Goal: Task Accomplishment & Management: Use online tool/utility

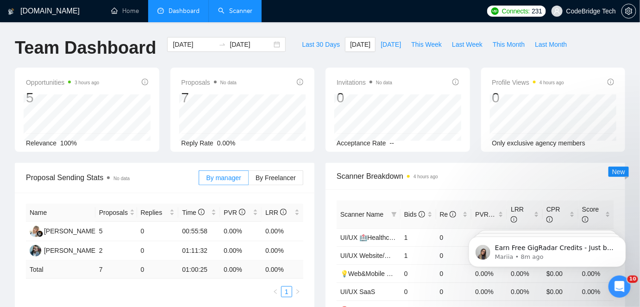
click at [242, 15] on link "Scanner" at bounding box center [235, 11] width 34 height 8
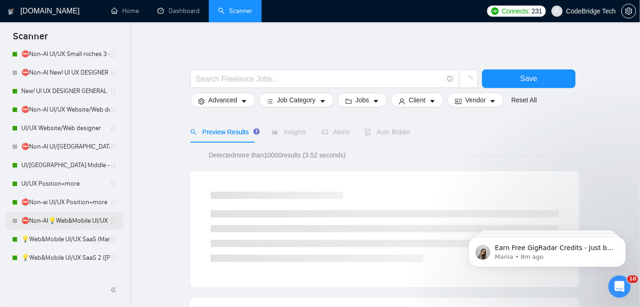
scroll to position [210, 0]
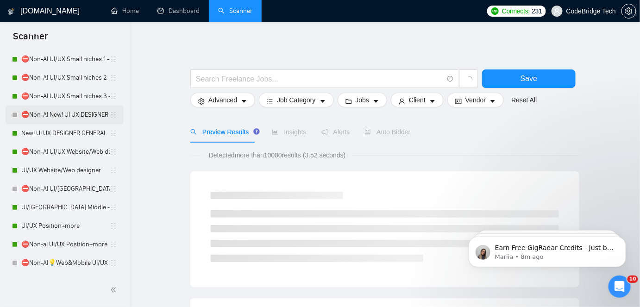
click at [72, 123] on link "⛔Non-AI New! UI UX DESIGNER GENERAL" at bounding box center [65, 115] width 88 height 19
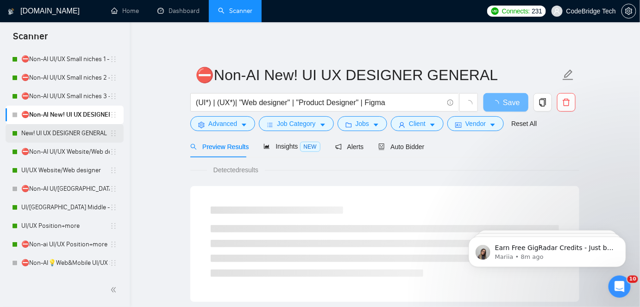
click at [72, 131] on link "New! UI UX DESIGNER GENERAL" at bounding box center [65, 133] width 88 height 19
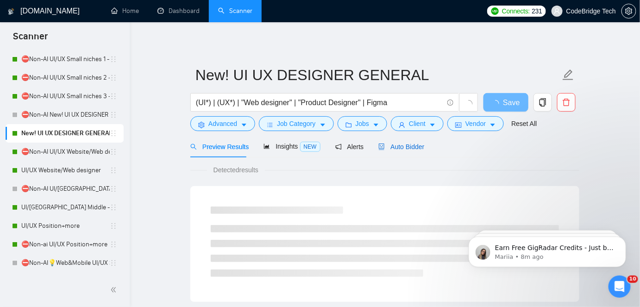
click at [385, 143] on span "Auto Bidder" at bounding box center [401, 146] width 46 height 7
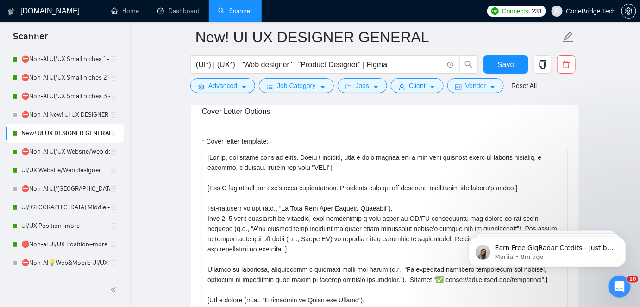
scroll to position [1009, 0]
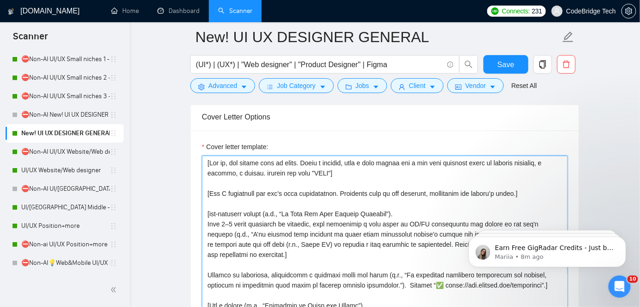
click at [328, 170] on textarea "Cover letter template:" at bounding box center [385, 260] width 366 height 208
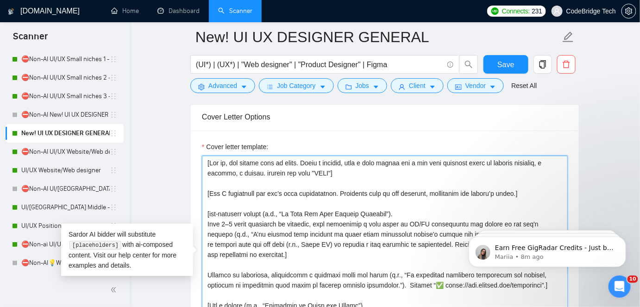
click at [259, 169] on textarea "Cover letter template:" at bounding box center [385, 260] width 366 height 208
click at [328, 172] on textarea "Cover letter template:" at bounding box center [385, 260] width 366 height 208
click at [343, 159] on textarea "Cover letter template:" at bounding box center [385, 260] width 366 height 208
click at [345, 159] on textarea "Cover letter template:" at bounding box center [385, 260] width 366 height 208
click at [328, 168] on textarea "Cover letter template:" at bounding box center [385, 260] width 366 height 208
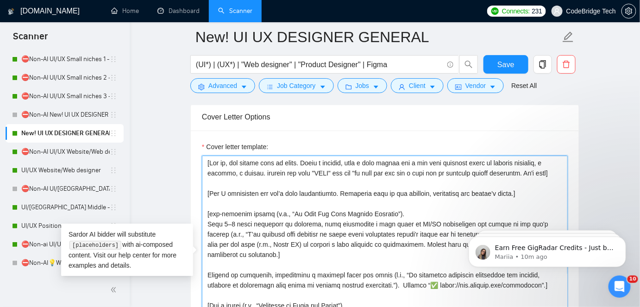
click at [364, 156] on textarea "Cover letter template:" at bounding box center [385, 260] width 366 height 208
click at [265, 181] on textarea "Cover letter template:" at bounding box center [385, 260] width 366 height 208
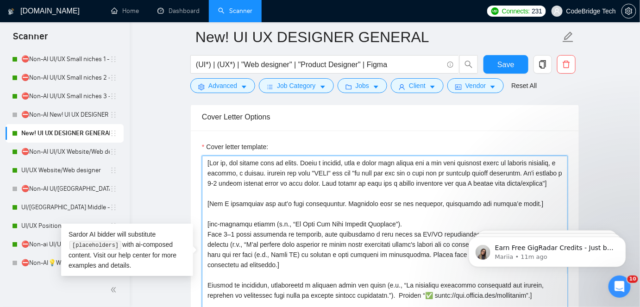
click at [385, 171] on textarea "Cover letter template:" at bounding box center [385, 260] width 366 height 208
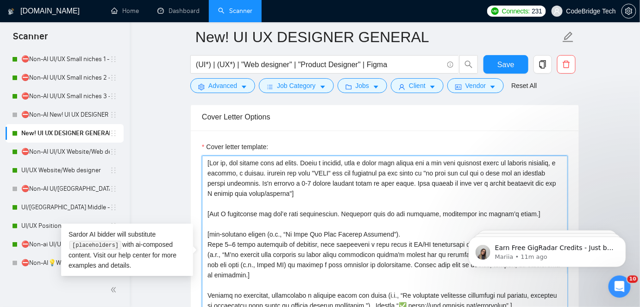
click at [385, 169] on textarea "Cover letter template:" at bounding box center [385, 260] width 366 height 208
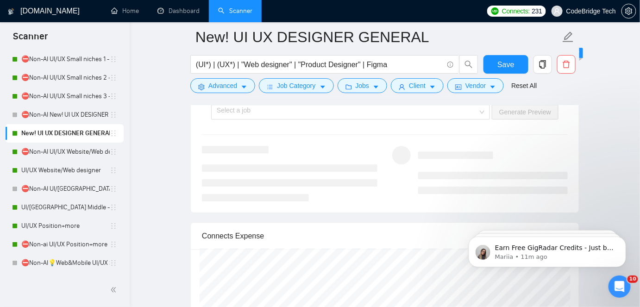
scroll to position [1977, 0]
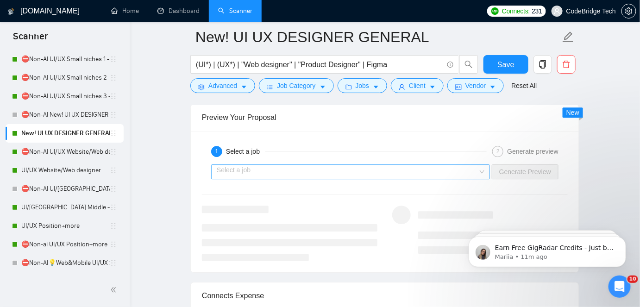
click at [312, 169] on input "search" at bounding box center [347, 172] width 261 height 14
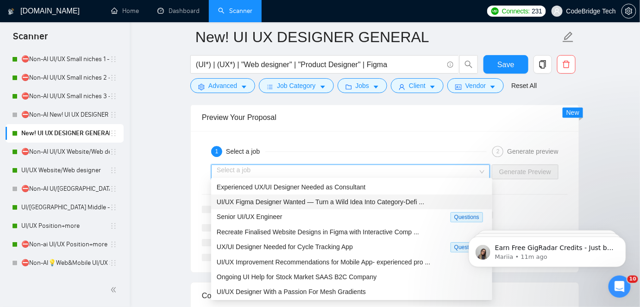
click at [280, 205] on span "UI/UX Figma Designer Wanted — Turn a Wild Idea Into Category-Defi ..." at bounding box center [320, 201] width 207 height 7
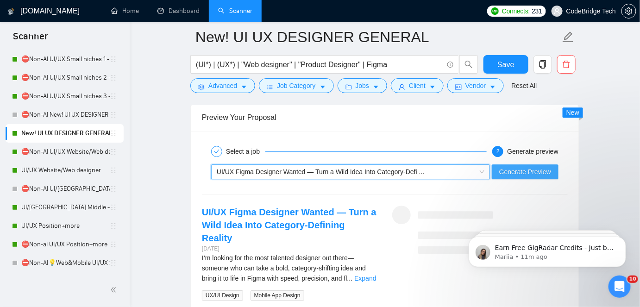
click at [527, 167] on span "Generate Preview" at bounding box center [525, 172] width 52 height 10
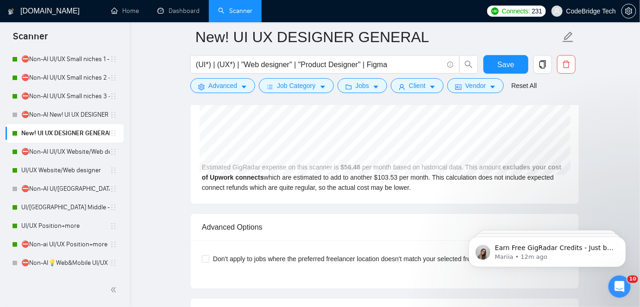
scroll to position [2103, 0]
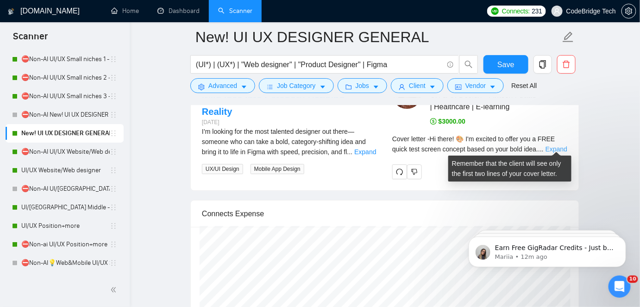
click at [553, 145] on link "Expand" at bounding box center [556, 148] width 22 height 7
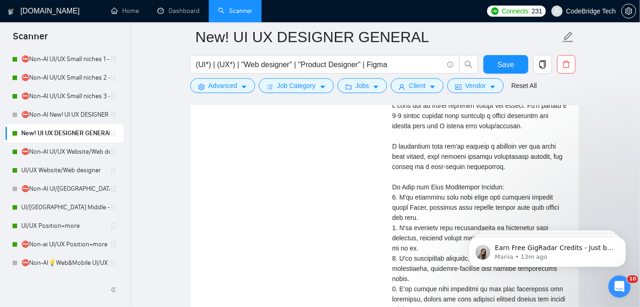
scroll to position [2061, 0]
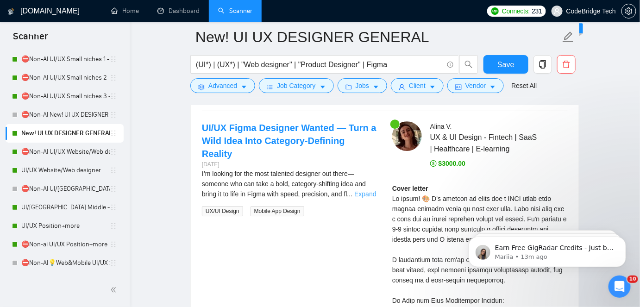
click at [363, 190] on link "Expand" at bounding box center [365, 193] width 22 height 7
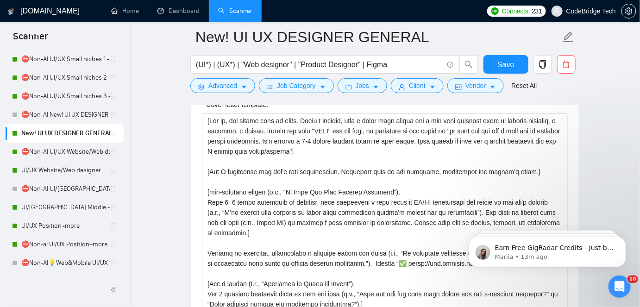
scroll to position [1009, 0]
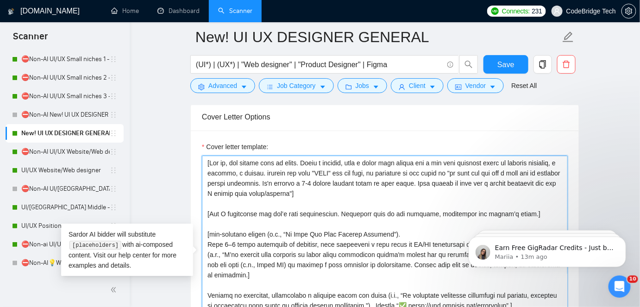
drag, startPoint x: 386, startPoint y: 169, endPoint x: 480, endPoint y: 169, distance: 94.0
click at [480, 169] on textarea "Cover letter template:" at bounding box center [385, 260] width 366 height 208
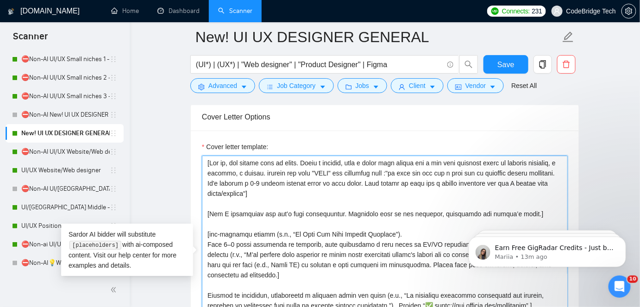
drag, startPoint x: 303, startPoint y: 190, endPoint x: 273, endPoint y: 187, distance: 30.2
click at [273, 187] on textarea "Cover letter template:" at bounding box center [385, 260] width 366 height 208
click at [244, 188] on textarea "Cover letter template:" at bounding box center [385, 260] width 366 height 208
click at [278, 190] on textarea "Cover letter template:" at bounding box center [385, 260] width 366 height 208
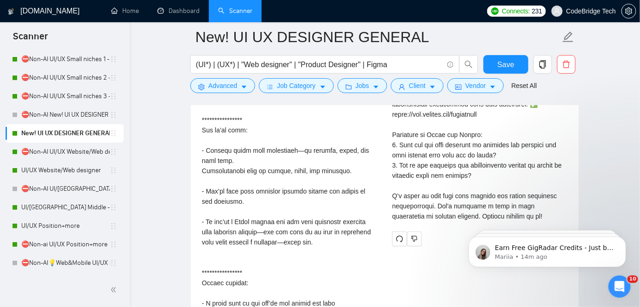
scroll to position [2482, 0]
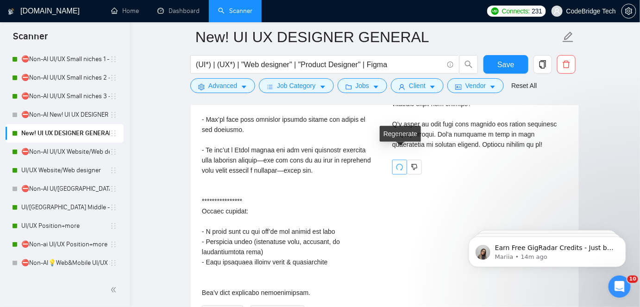
click at [400, 164] on icon "redo" at bounding box center [399, 167] width 6 height 6
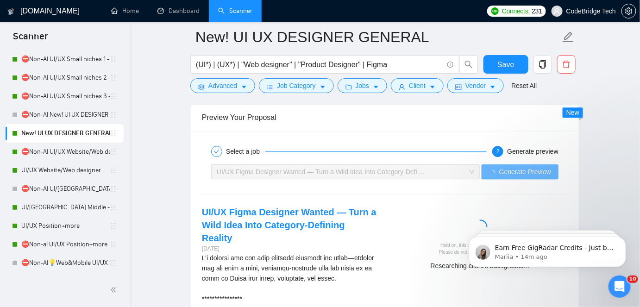
scroll to position [2061, 0]
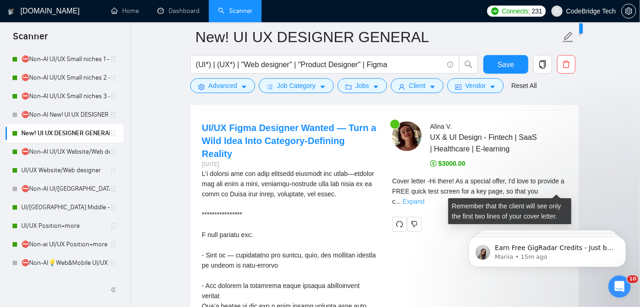
click at [424, 198] on link "Expand" at bounding box center [414, 201] width 22 height 7
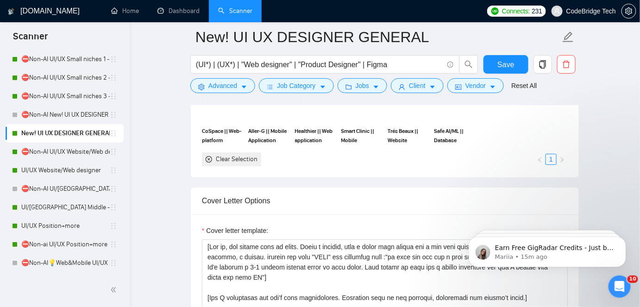
scroll to position [967, 0]
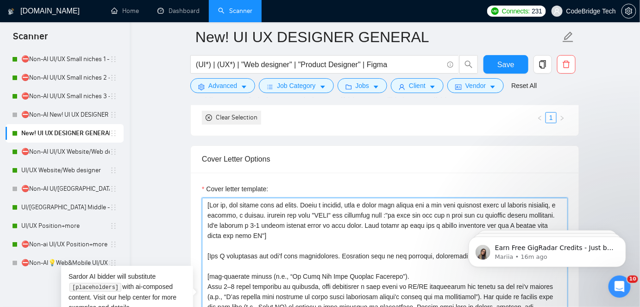
drag, startPoint x: 304, startPoint y: 202, endPoint x: 366, endPoint y: 204, distance: 62.0
click at [366, 204] on textarea "Cover letter template:" at bounding box center [385, 302] width 366 height 208
drag, startPoint x: 382, startPoint y: 200, endPoint x: 414, endPoint y: 201, distance: 32.4
click at [414, 201] on textarea "Cover letter template:" at bounding box center [385, 302] width 366 height 208
click at [443, 198] on textarea "Cover letter template:" at bounding box center [385, 302] width 366 height 208
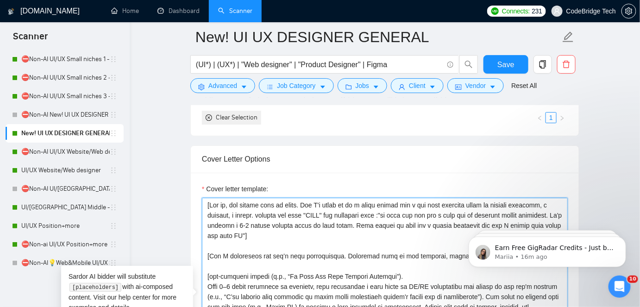
click at [443, 198] on textarea "Cover letter template:" at bounding box center [385, 302] width 366 height 208
click at [456, 207] on textarea "Cover letter template:" at bounding box center [385, 302] width 366 height 208
click at [444, 199] on textarea "Cover letter template:" at bounding box center [385, 302] width 366 height 208
click at [448, 199] on textarea "Cover letter template:" at bounding box center [385, 302] width 366 height 208
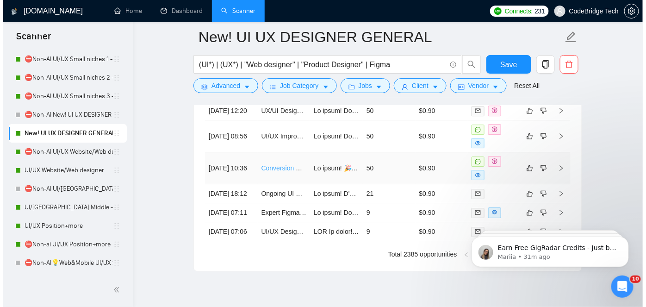
scroll to position [3198, 0]
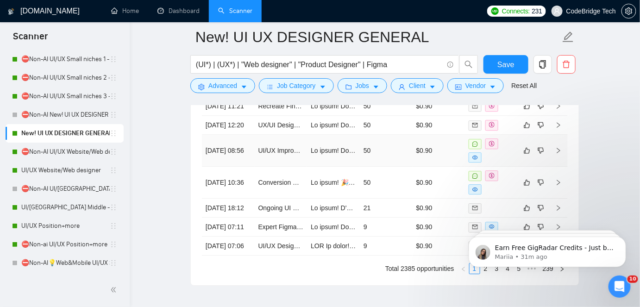
click at [304, 167] on td "UI/UX Improvement Recommendations for Mobile App- experienced professional" at bounding box center [281, 151] width 53 height 32
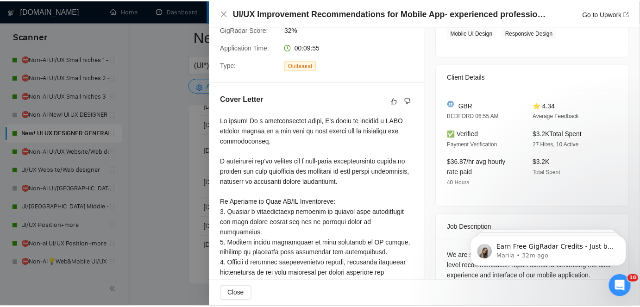
scroll to position [186, 0]
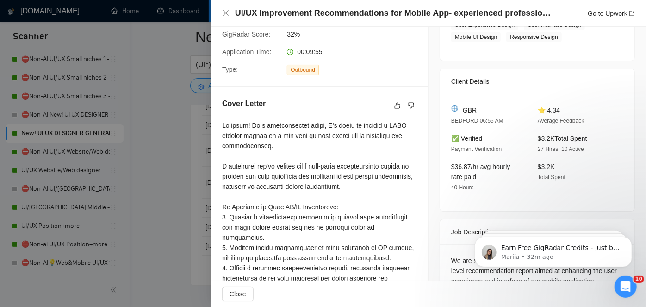
click at [193, 130] on div at bounding box center [323, 153] width 646 height 307
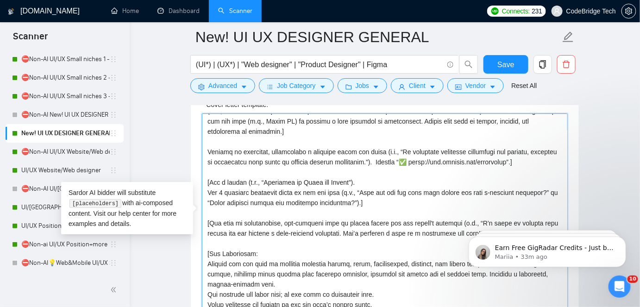
scroll to position [142, 0]
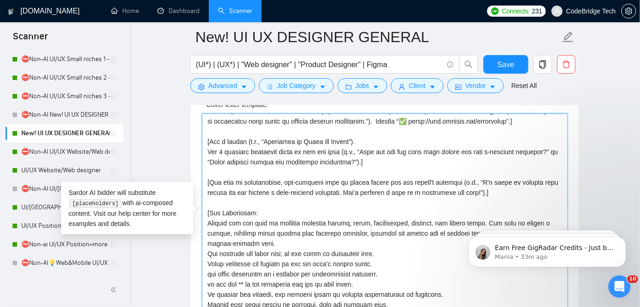
drag, startPoint x: 563, startPoint y: 156, endPoint x: 103, endPoint y: 133, distance: 461.0
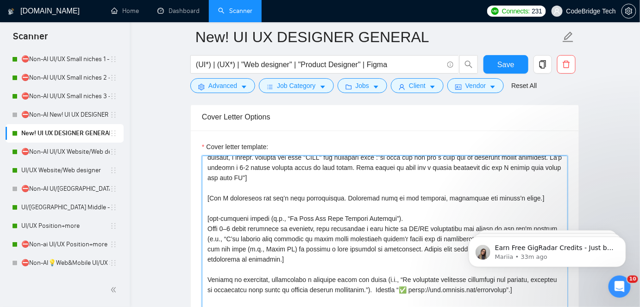
scroll to position [0, 0]
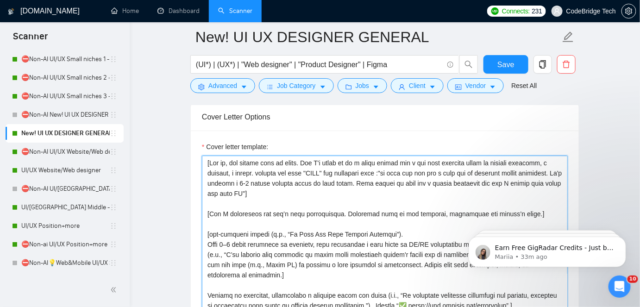
click at [355, 157] on textarea "Cover letter template:" at bounding box center [385, 260] width 366 height 208
click at [406, 158] on textarea "Cover letter template:" at bounding box center [385, 260] width 366 height 208
click at [206, 170] on textarea "Cover letter template:" at bounding box center [385, 260] width 366 height 208
click at [385, 158] on textarea "Cover letter template:" at bounding box center [385, 260] width 366 height 208
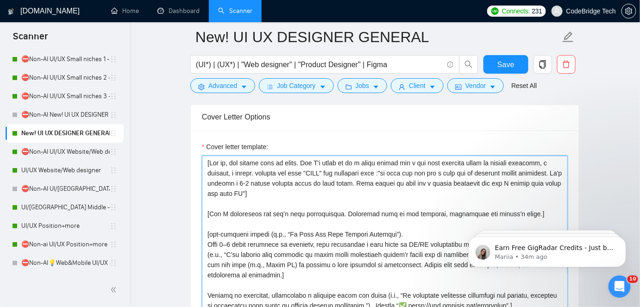
drag, startPoint x: 206, startPoint y: 170, endPoint x: 261, endPoint y: 169, distance: 55.5
click at [261, 169] on textarea "Cover letter template:" at bounding box center [385, 260] width 366 height 208
click at [296, 168] on textarea "Cover letter template:" at bounding box center [385, 260] width 366 height 208
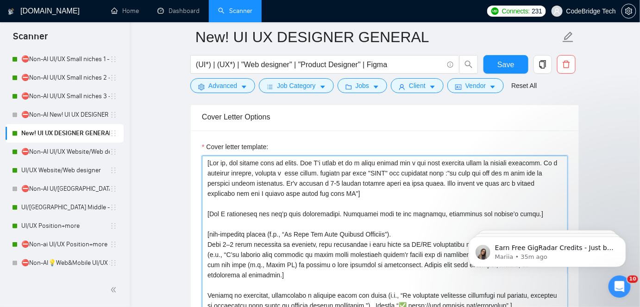
click at [415, 168] on textarea "Cover letter template:" at bounding box center [385, 260] width 366 height 208
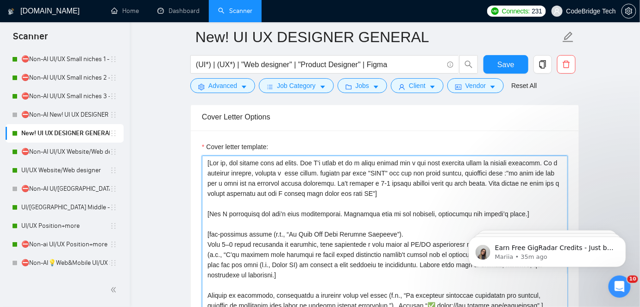
click at [422, 160] on textarea "Cover letter template:" at bounding box center [385, 260] width 366 height 208
click at [456, 162] on textarea "Cover letter template:" at bounding box center [385, 260] width 366 height 208
click at [266, 189] on textarea "Cover letter template:" at bounding box center [385, 260] width 366 height 208
click at [268, 189] on textarea "Cover letter template:" at bounding box center [385, 260] width 366 height 208
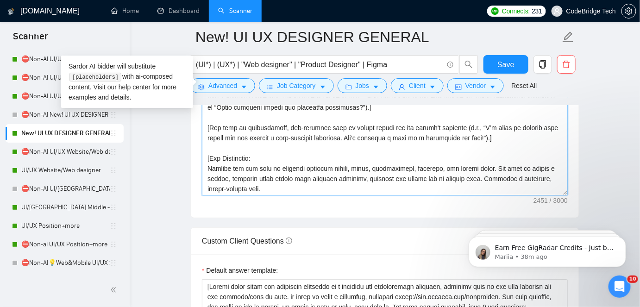
scroll to position [58, 0]
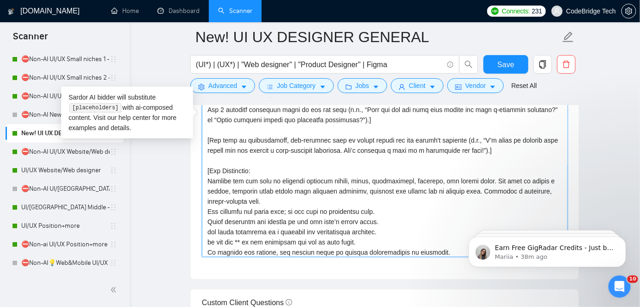
drag, startPoint x: 1019, startPoint y: 299, endPoint x: 561, endPoint y: 263, distance: 458.6
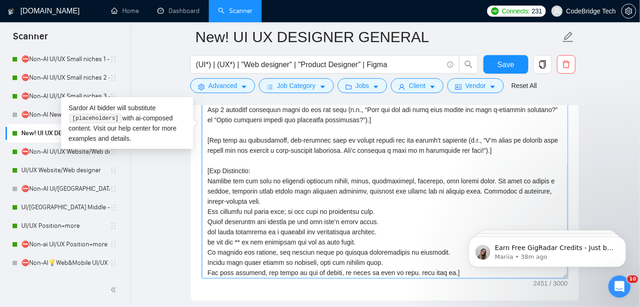
scroll to position [59, 0]
click at [367, 237] on textarea "Cover letter template:" at bounding box center [385, 132] width 366 height 291
click at [232, 199] on textarea "Cover letter template:" at bounding box center [385, 132] width 366 height 291
drag, startPoint x: 452, startPoint y: 186, endPoint x: 466, endPoint y: 194, distance: 16.4
click at [466, 194] on textarea "Cover letter template:" at bounding box center [385, 132] width 366 height 291
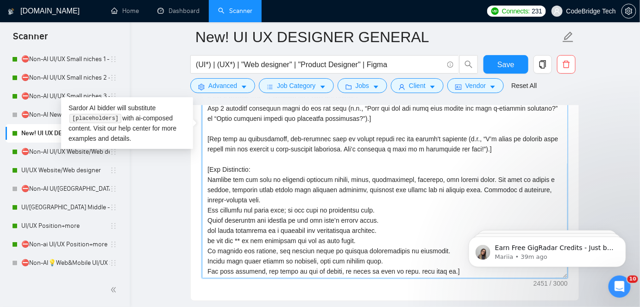
paste textarea "Use clear, direct language and avoid complex terminology. Aim for a [PERSON_NAM…"
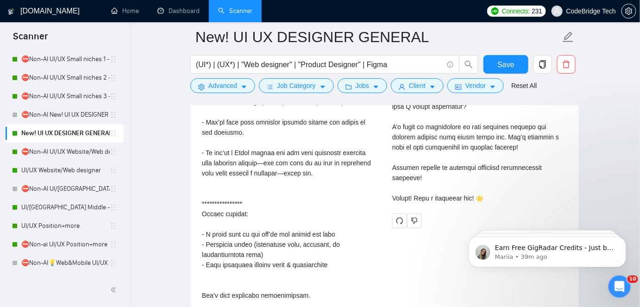
scroll to position [2566, 0]
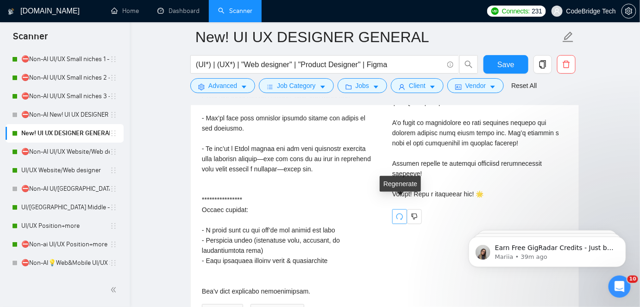
click at [398, 213] on icon "redo" at bounding box center [399, 216] width 7 height 7
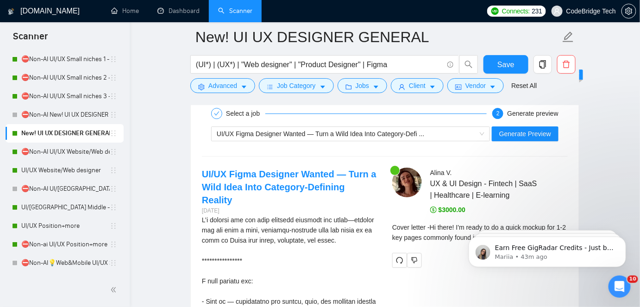
scroll to position [2146, 0]
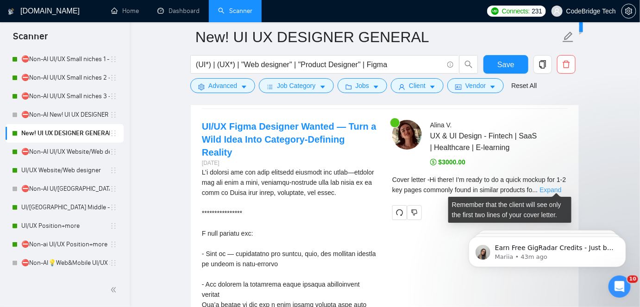
click at [555, 186] on link "Expand" at bounding box center [550, 189] width 22 height 7
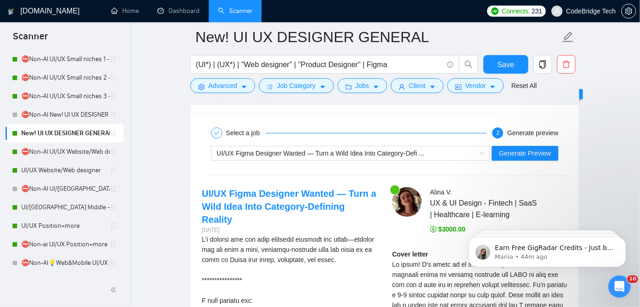
scroll to position [2019, 0]
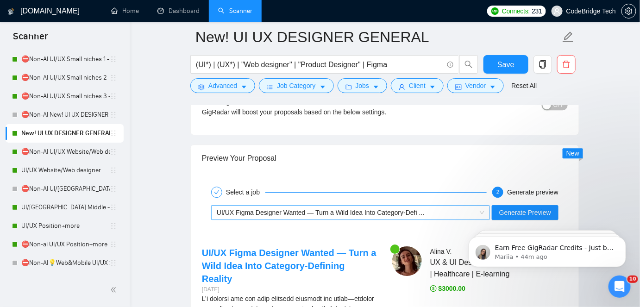
click at [272, 209] on span "UI/UX Figma Designer Wanted — Turn a Wild Idea Into Category-Defi ..." at bounding box center [320, 212] width 207 height 7
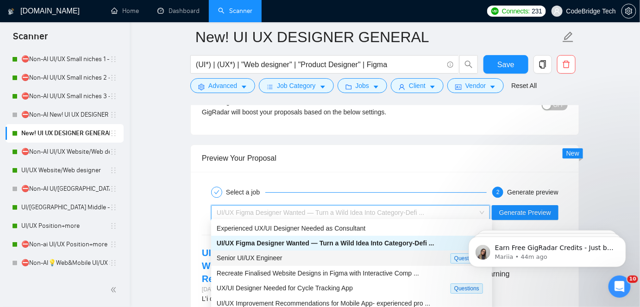
click at [271, 258] on span "Senior UI/UX Engineer" at bounding box center [250, 257] width 66 height 7
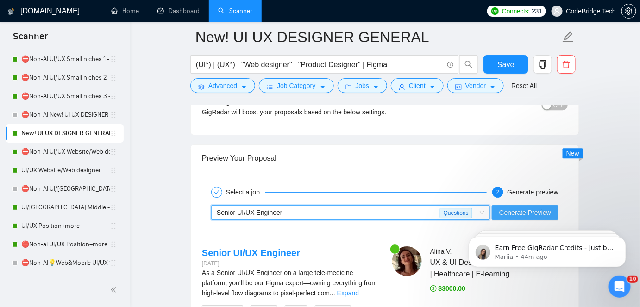
click at [515, 205] on button "Generate Preview" at bounding box center [525, 212] width 67 height 15
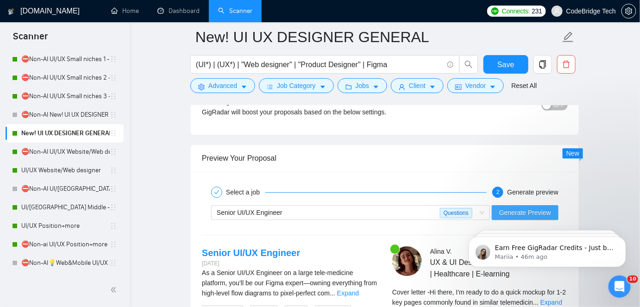
scroll to position [2146, 0]
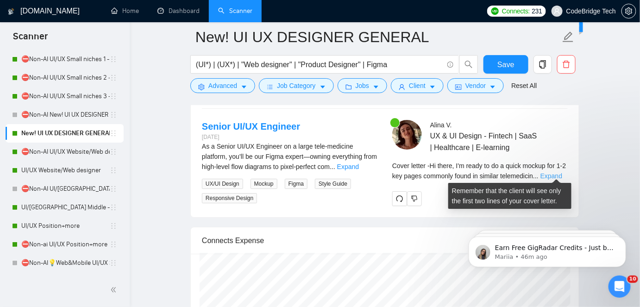
click at [546, 174] on link "Expand" at bounding box center [551, 175] width 22 height 7
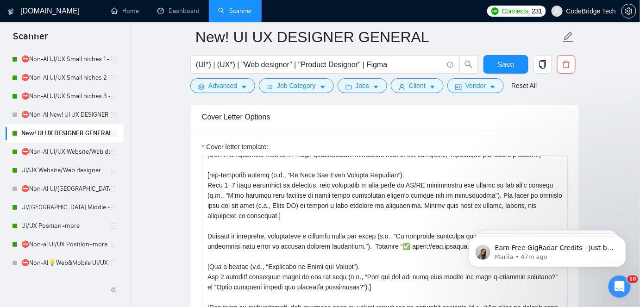
scroll to position [1052, 0]
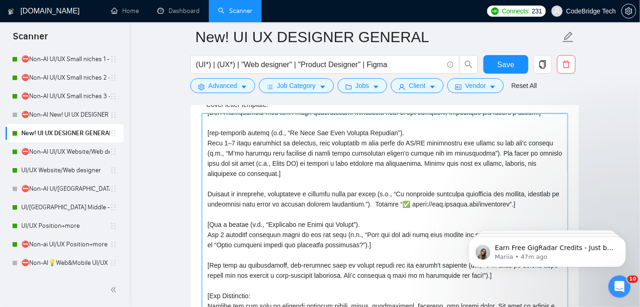
click at [551, 199] on textarea "Cover letter template:" at bounding box center [385, 258] width 366 height 291
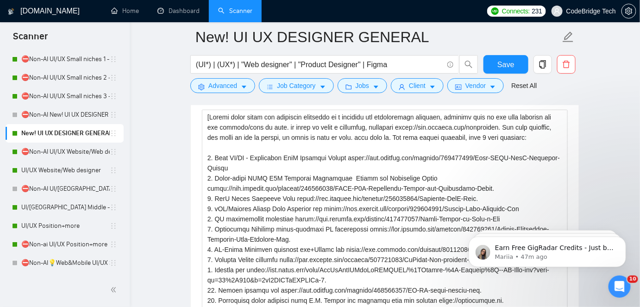
scroll to position [1388, 0]
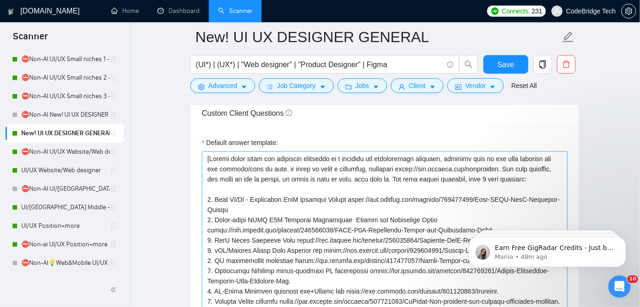
type textarea "[Lor ip, dol sitame cons ad elits. Doe T'i utlab et do m aliqu enimad min 7-3 v…"
click at [534, 178] on textarea "Default answer template:" at bounding box center [385, 285] width 366 height 269
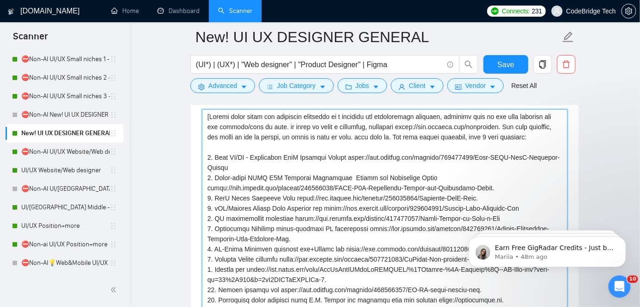
scroll to position [1430, 0]
type textarea "[Answer using short and impactful sentences in a friendly yet professional lang…"
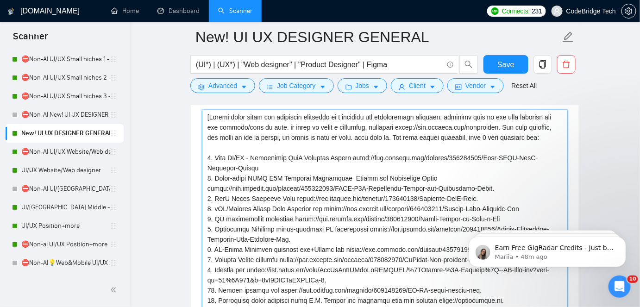
type textarea "[Answer using short and impactful sentences in a friendly yet professional lang…"
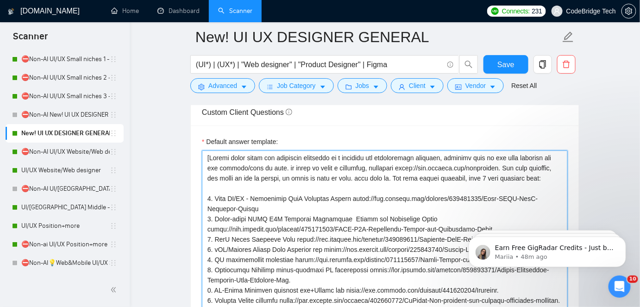
scroll to position [1388, 0]
type textarea "[Answer using short and impactful sentences in a friendly yet professional lang…"
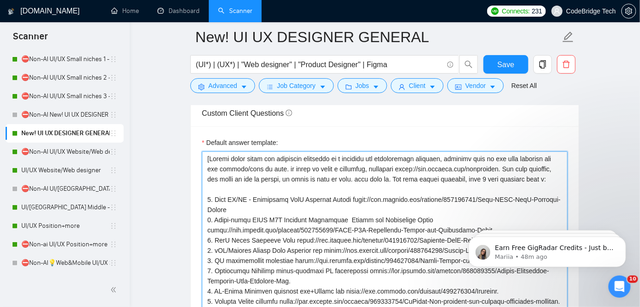
type textarea "[Answer using short and impactful sentences in a friendly yet professional lang…"
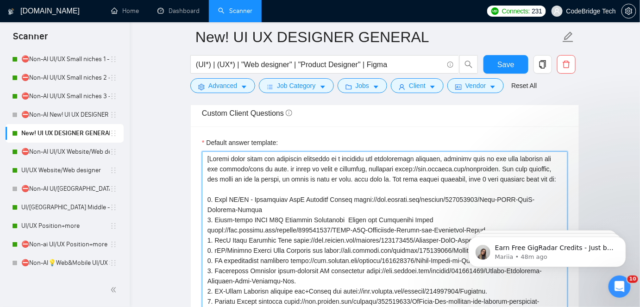
type textarea "[Answer using short and impactful sentences in a friendly yet professional lang…"
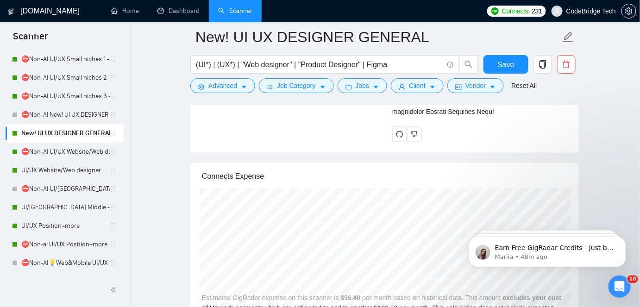
scroll to position [2693, 0]
type textarea "[Answer using short and impactful sentences in a friendly yet professional lang…"
click at [397, 141] on button "button" at bounding box center [399, 133] width 15 height 15
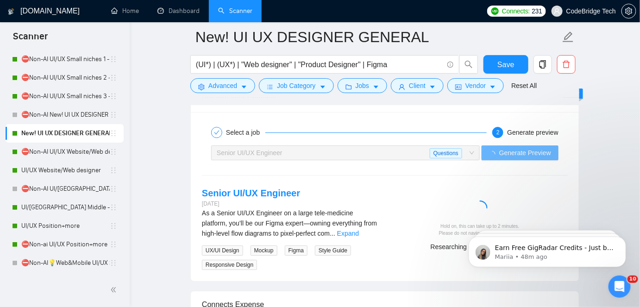
scroll to position [2103, 0]
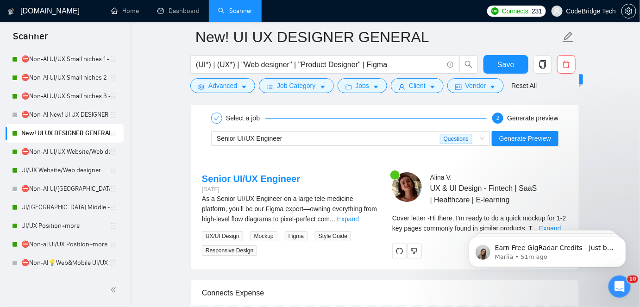
click at [550, 223] on body "Earn Free GigRadar Credits - Just by Sharing Your Story! 💬 Want more credits fo…" at bounding box center [547, 248] width 178 height 57
click at [549, 224] on body "Earn Free GigRadar Credits - Just by Sharing Your Story! 💬 Want more credits fo…" at bounding box center [547, 248] width 178 height 57
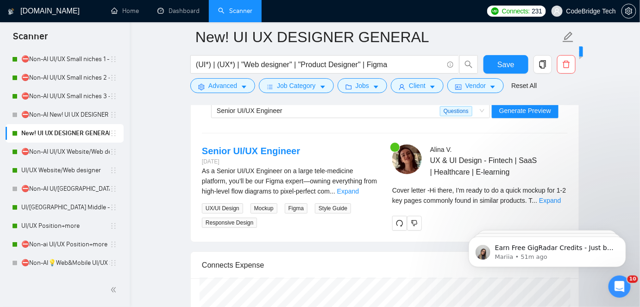
scroll to position [2146, 0]
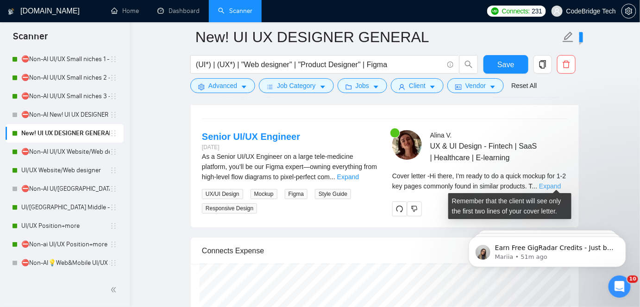
click at [556, 185] on link "Expand" at bounding box center [550, 185] width 22 height 7
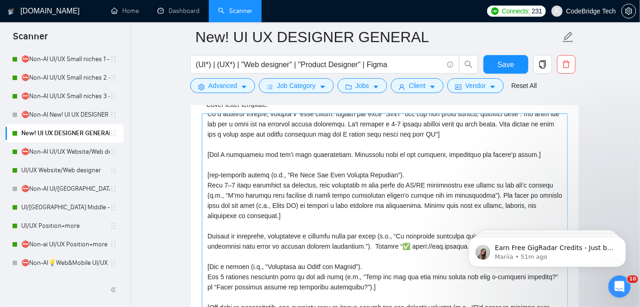
scroll to position [59, 0]
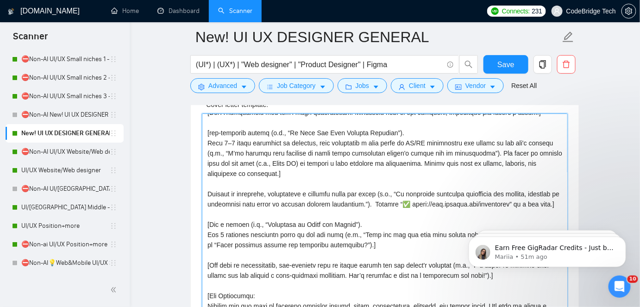
click at [397, 202] on textarea "Cover letter template:" at bounding box center [385, 258] width 366 height 291
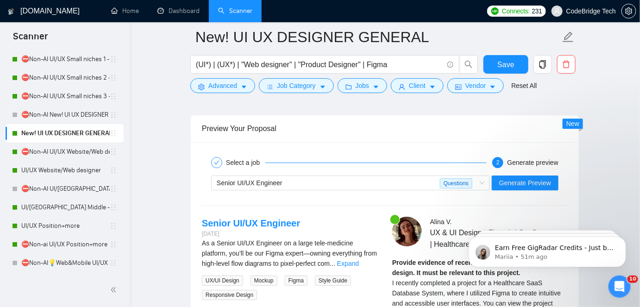
scroll to position [1977, 0]
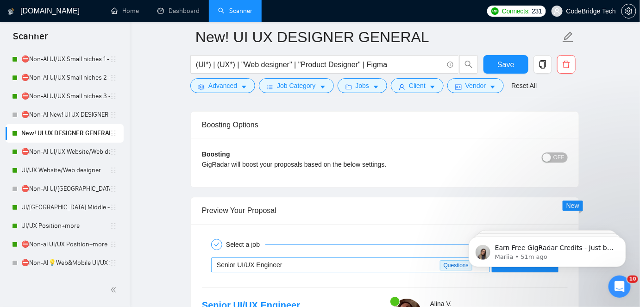
click at [301, 258] on div "Senior UI/UX Engineer" at bounding box center [328, 265] width 223 height 14
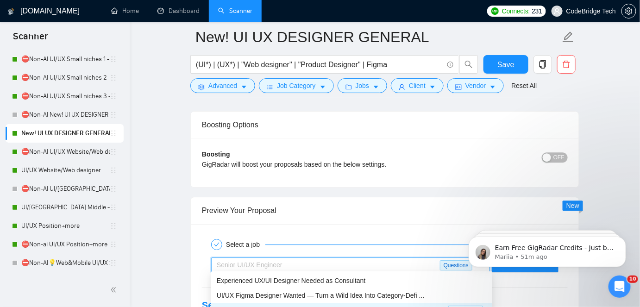
scroll to position [2103, 0]
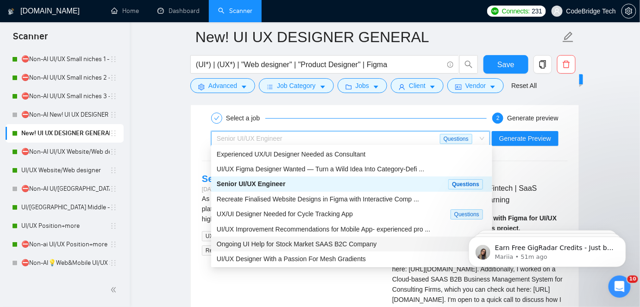
click at [299, 243] on span "Ongoing UI Help for Stock Market SAAS B2C Company" at bounding box center [297, 243] width 160 height 7
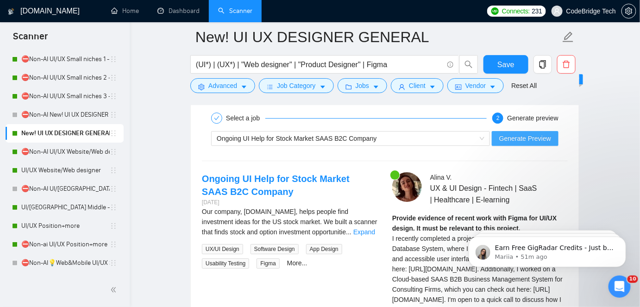
click at [530, 133] on span "Generate Preview" at bounding box center [525, 138] width 52 height 10
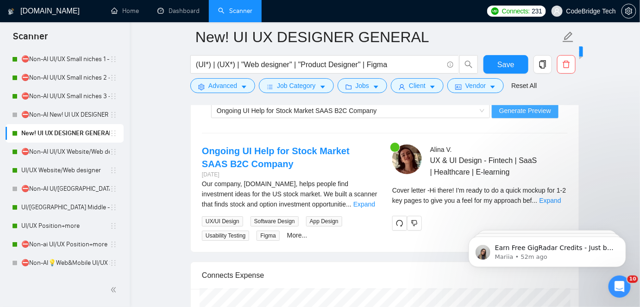
scroll to position [2146, 0]
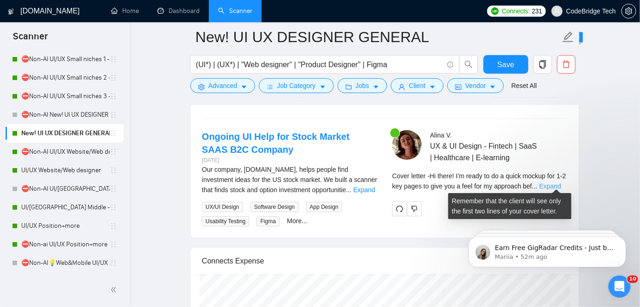
click at [544, 184] on link "Expand" at bounding box center [550, 185] width 22 height 7
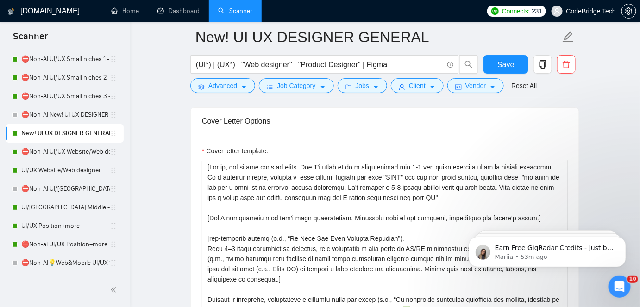
scroll to position [1009, 0]
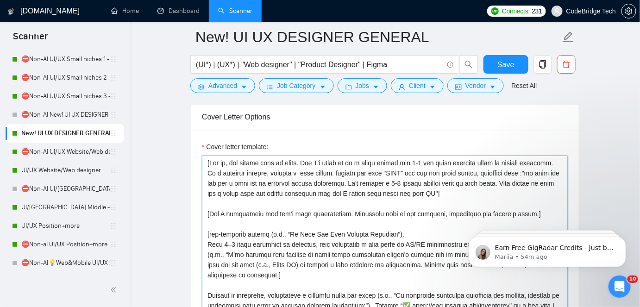
click at [233, 169] on textarea "Cover letter template:" at bounding box center [385, 301] width 366 height 291
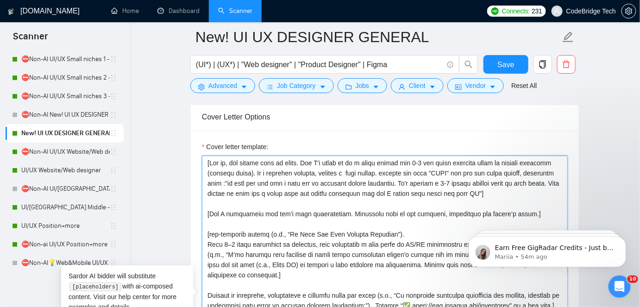
click at [279, 170] on textarea "Cover letter template:" at bounding box center [385, 301] width 366 height 291
click at [371, 168] on textarea "Cover letter template:" at bounding box center [385, 301] width 366 height 291
drag, startPoint x: 404, startPoint y: 171, endPoint x: 493, endPoint y: 172, distance: 89.8
click at [493, 172] on textarea "Cover letter template:" at bounding box center [385, 301] width 366 height 291
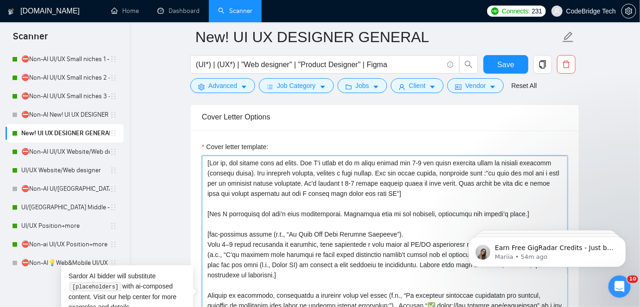
click at [384, 158] on textarea "Cover letter template:" at bounding box center [385, 301] width 366 height 291
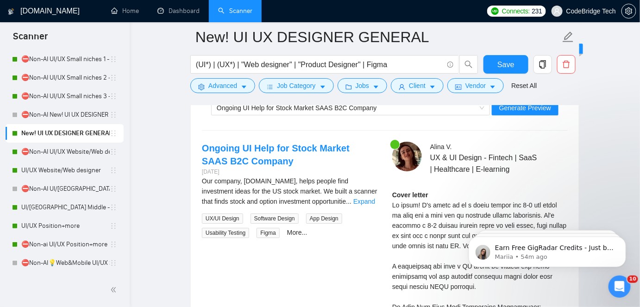
scroll to position [2188, 0]
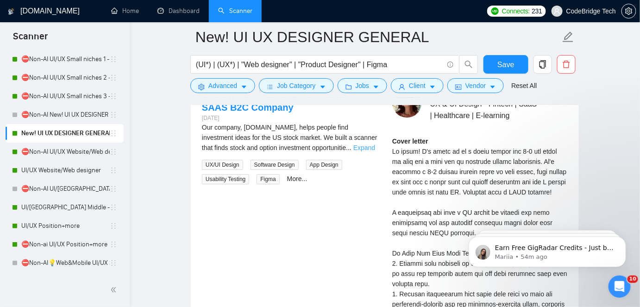
click at [373, 146] on link "Expand" at bounding box center [364, 147] width 22 height 7
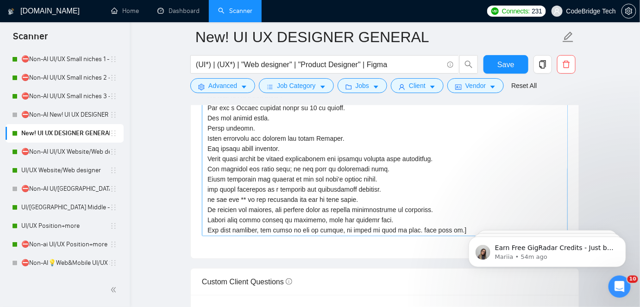
scroll to position [131, 0]
click at [355, 199] on textarea "Cover letter template:" at bounding box center [385, 90] width 366 height 291
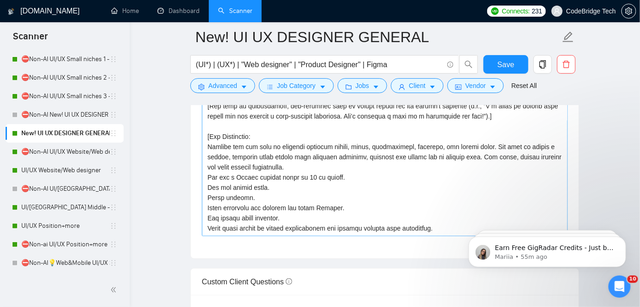
scroll to position [46, 0]
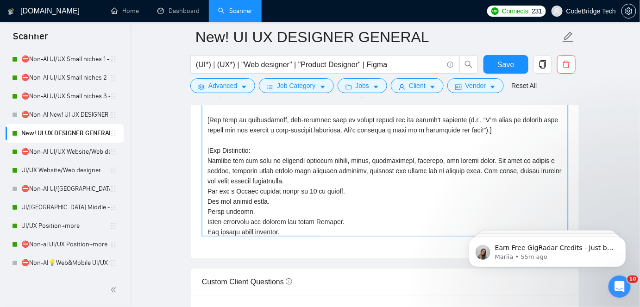
click at [332, 166] on textarea "Cover letter template:" at bounding box center [385, 90] width 366 height 291
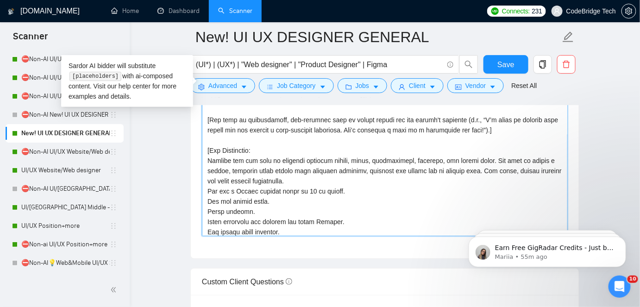
click at [334, 168] on textarea "Cover letter template:" at bounding box center [385, 90] width 366 height 291
click at [445, 169] on textarea "Cover letter template:" at bounding box center [385, 90] width 366 height 291
click at [448, 168] on textarea "Cover letter template:" at bounding box center [385, 90] width 366 height 291
click at [307, 167] on textarea "Cover letter template:" at bounding box center [385, 90] width 366 height 291
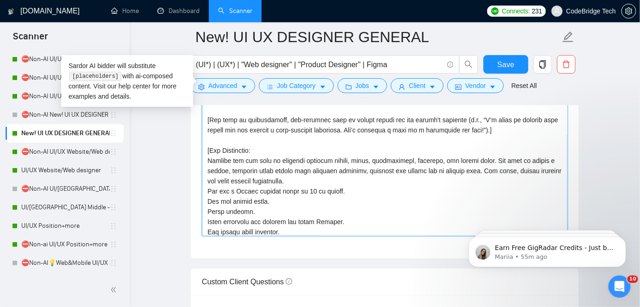
click at [332, 168] on textarea "Cover letter template:" at bounding box center [385, 90] width 366 height 291
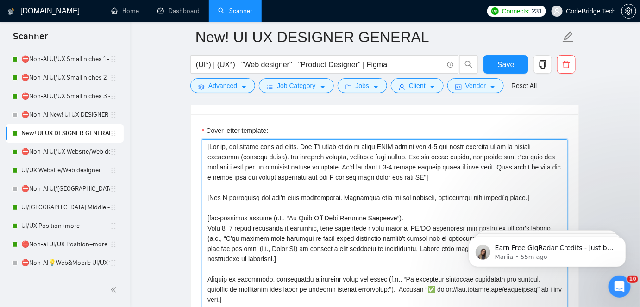
scroll to position [1009, 0]
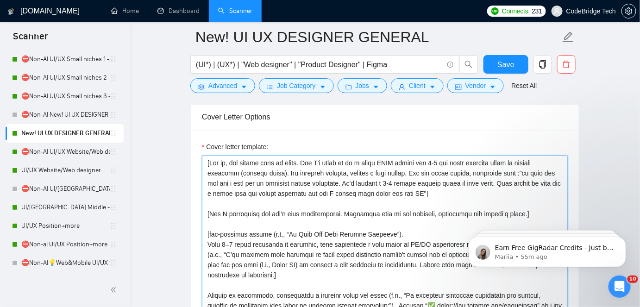
click at [501, 178] on textarea "Cover letter template:" at bounding box center [385, 301] width 366 height 291
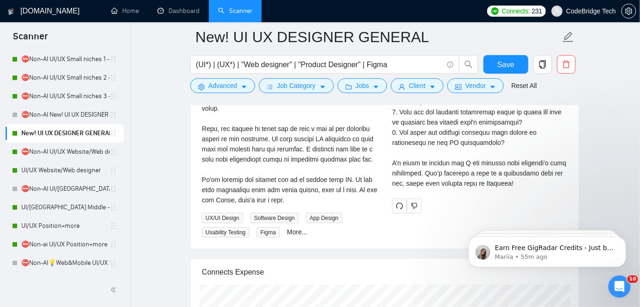
scroll to position [2524, 0]
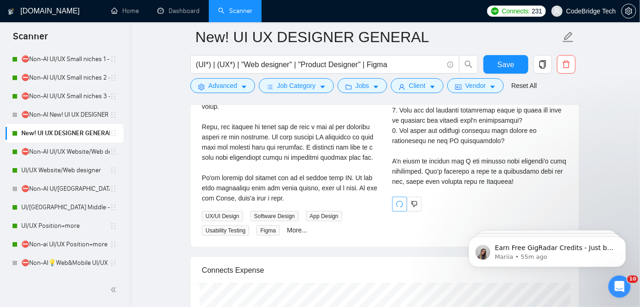
click at [399, 208] on icon "redo" at bounding box center [399, 203] width 7 height 7
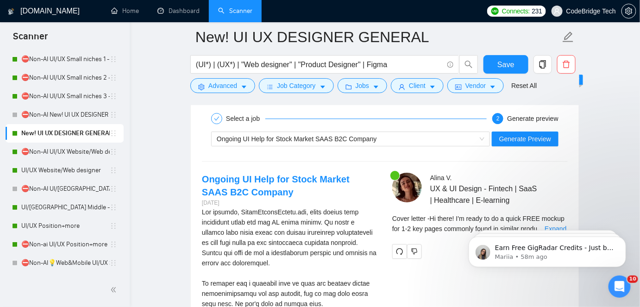
scroll to position [2146, 0]
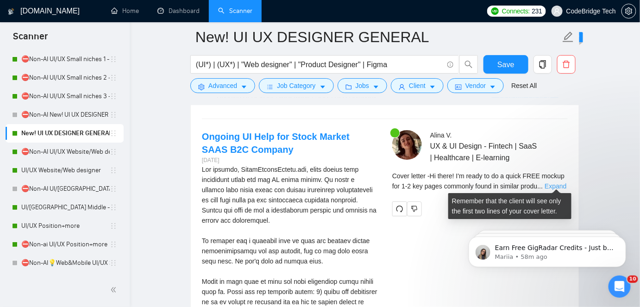
click at [558, 187] on link "Expand" at bounding box center [555, 185] width 22 height 7
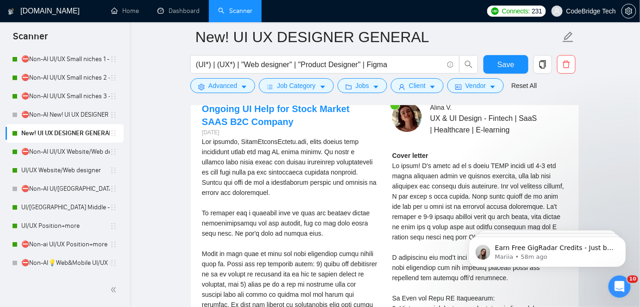
scroll to position [2188, 0]
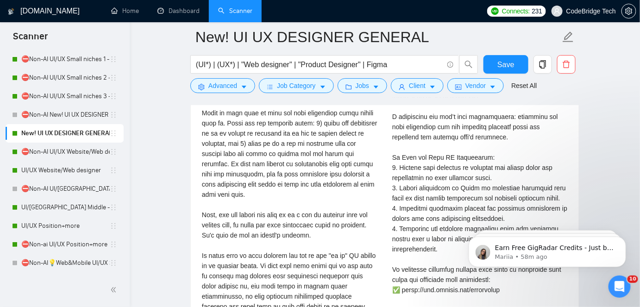
scroll to position [2272, 0]
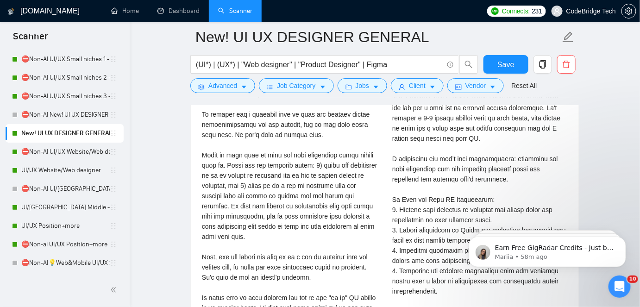
click at [252, 197] on div at bounding box center [289, 246] width 175 height 417
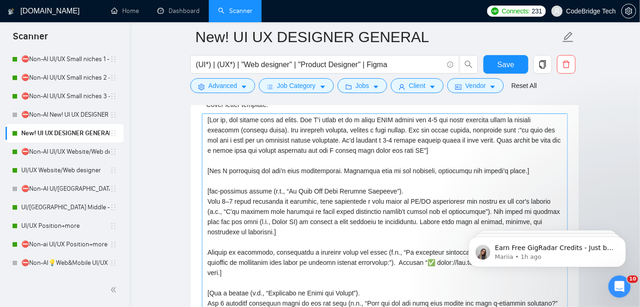
scroll to position [0, 0]
click at [346, 141] on textarea "Cover letter template:" at bounding box center [385, 258] width 366 height 291
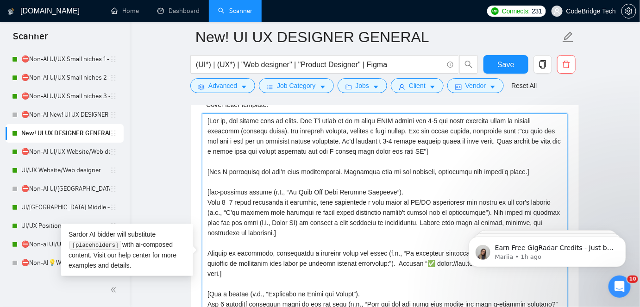
drag, startPoint x: 277, startPoint y: 126, endPoint x: 519, endPoint y: 125, distance: 242.1
click at [519, 125] on textarea "Cover letter template:" at bounding box center [385, 258] width 366 height 291
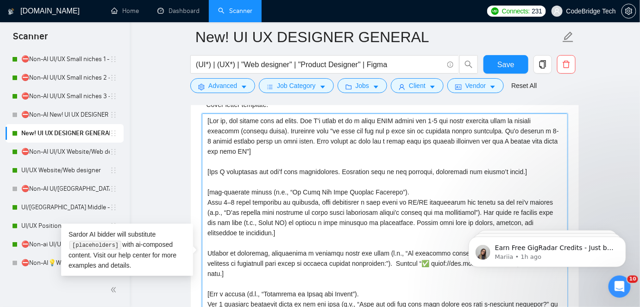
drag, startPoint x: 233, startPoint y: 129, endPoint x: 275, endPoint y: 126, distance: 42.2
click at [275, 126] on textarea "Cover letter template:" at bounding box center [385, 258] width 366 height 291
type textarea "[Lor ip, dol sitame cons ad elits. Doe T'i utlab et do m aliqu ENIM admini ven …"
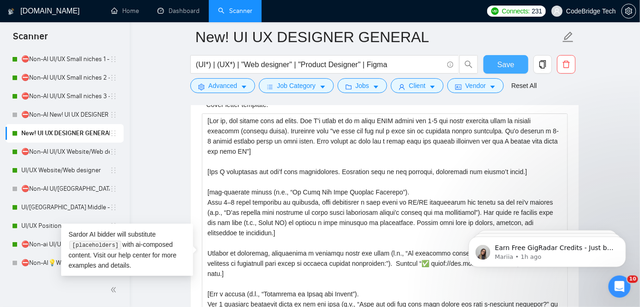
click at [495, 57] on button "Save" at bounding box center [505, 64] width 45 height 19
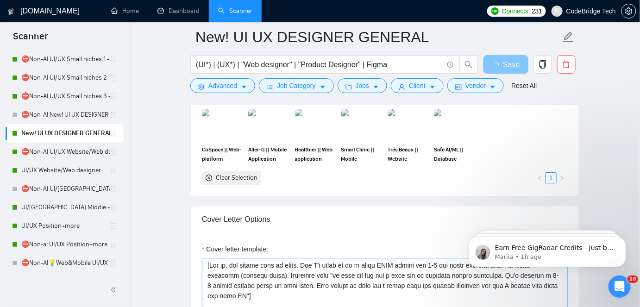
scroll to position [884, 0]
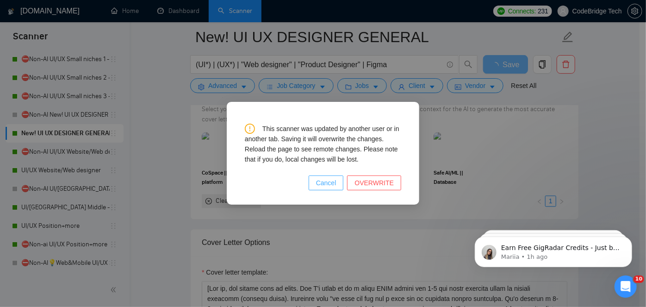
click at [342, 183] on button "Cancel" at bounding box center [326, 182] width 35 height 15
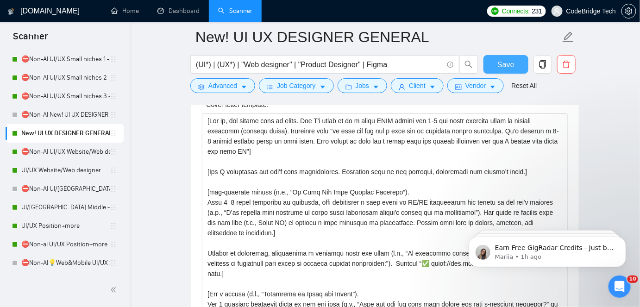
scroll to position [1009, 0]
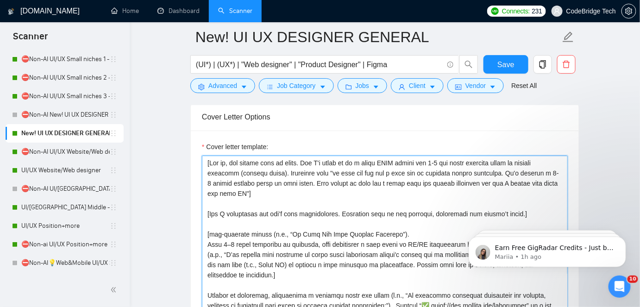
click at [342, 183] on textarea "Cover letter template:" at bounding box center [385, 260] width 366 height 208
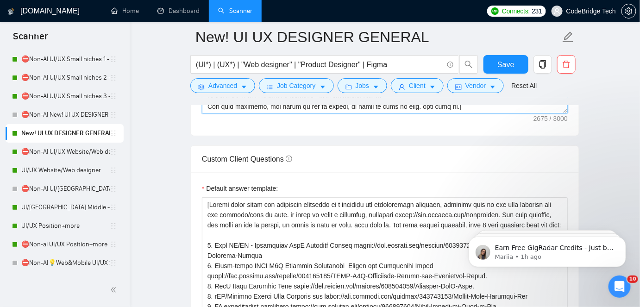
scroll to position [1262, 0]
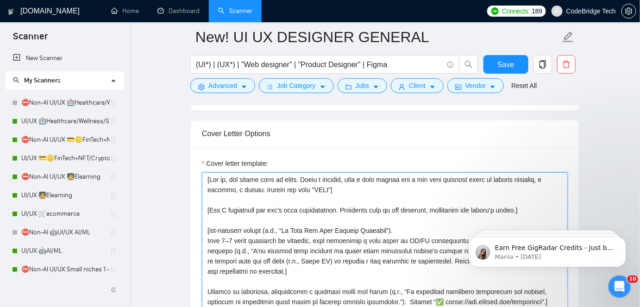
click at [405, 190] on textarea "Cover letter template:" at bounding box center [385, 276] width 366 height 208
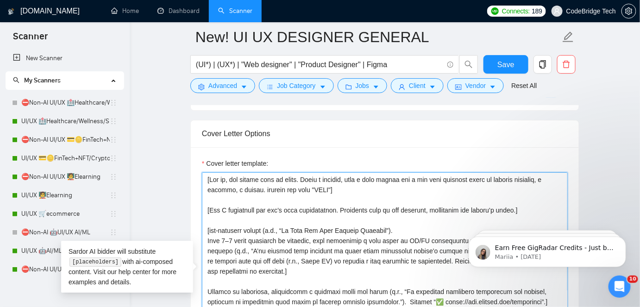
paste textarea "Say I'm ready to do a quick FREE mockup for 1-2 key pages commonly found in sim…"
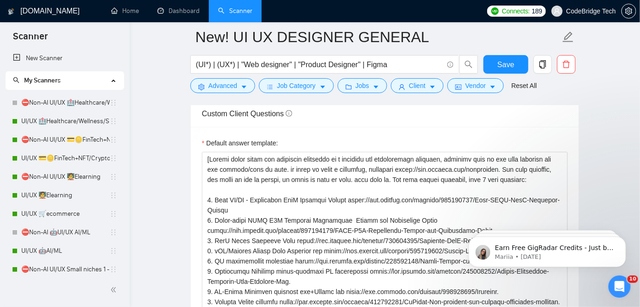
scroll to position [1315, 0]
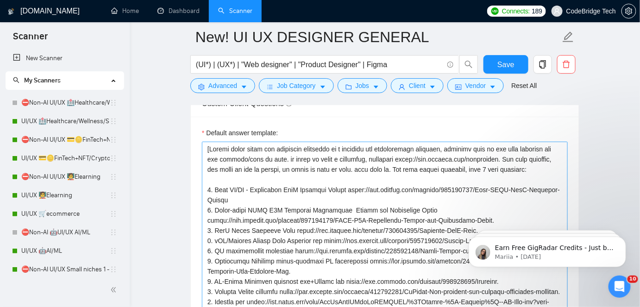
type textarea "[Lor ip, dol sitame cons ad elits. Doe T'i utlab et do m aliqu ENIM admini ven …"
click at [227, 177] on textarea "Default answer template:" at bounding box center [385, 276] width 366 height 269
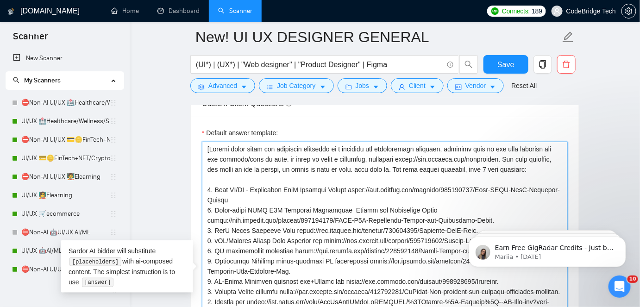
click at [230, 172] on textarea "Default answer template:" at bounding box center [385, 276] width 366 height 269
type textarea "[Answer using short and impactful sentences in a friendly yet professional lang…"
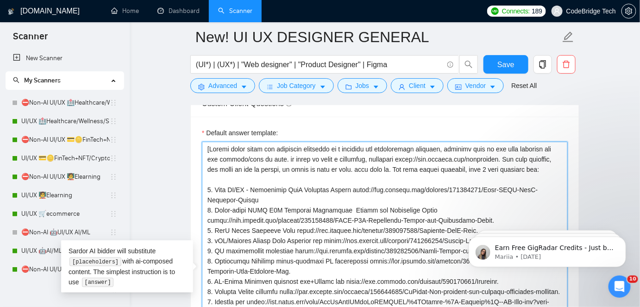
type textarea "[Answer using short and impactful sentences in a friendly yet professional lang…"
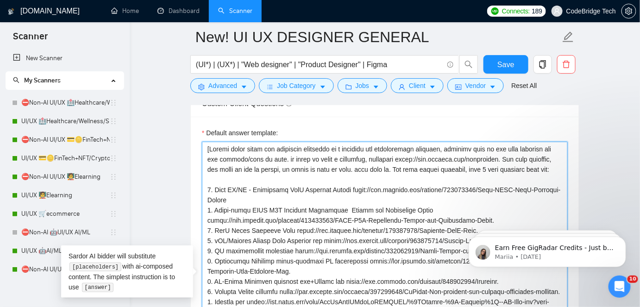
type textarea "[Answer using short and impactful sentences in a friendly yet professional lang…"
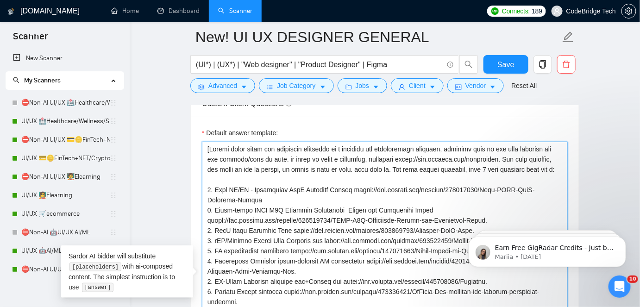
type textarea "[Answer using short and impactful sentences in a friendly yet professional lang…"
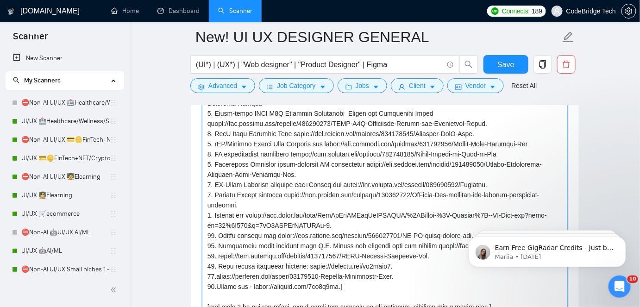
scroll to position [1400, 0]
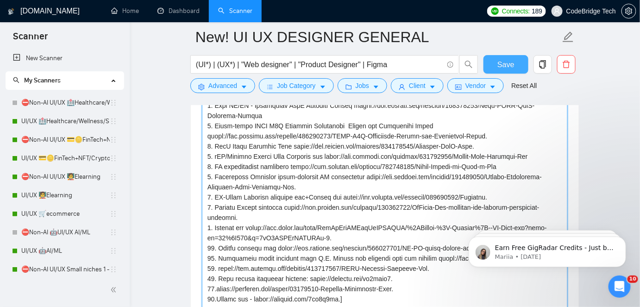
type textarea "[Answer using short and impactful sentences in a friendly yet professional lang…"
click at [510, 59] on span "Save" at bounding box center [505, 65] width 17 height 12
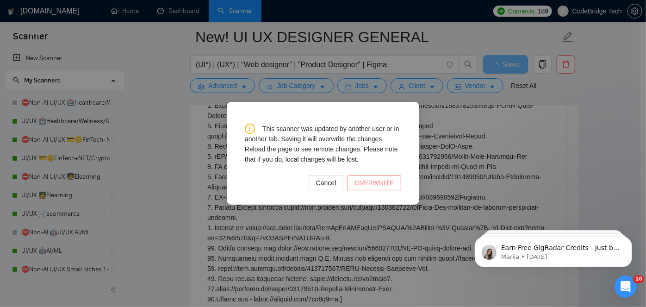
click at [373, 184] on span "OVERWRITE" at bounding box center [374, 183] width 39 height 10
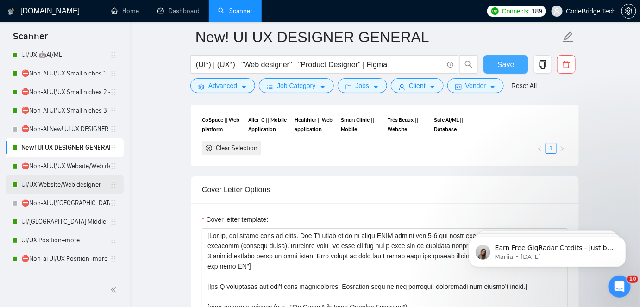
scroll to position [210, 0]
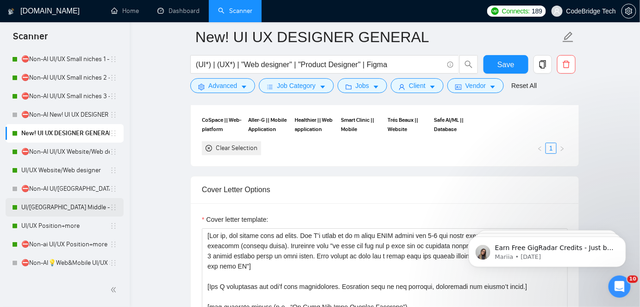
click at [61, 211] on link "UI/[GEOGRAPHIC_DATA] Middle - [GEOGRAPHIC_DATA], [GEOGRAPHIC_DATA], [GEOGRAPHIC…" at bounding box center [65, 207] width 88 height 19
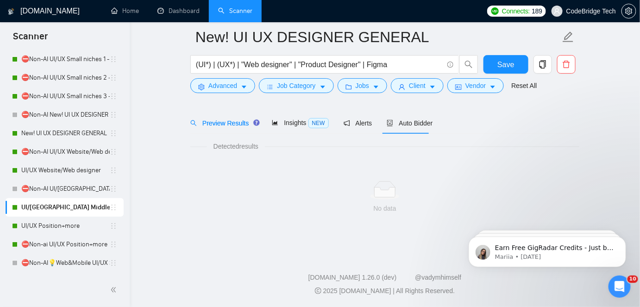
scroll to position [31, 0]
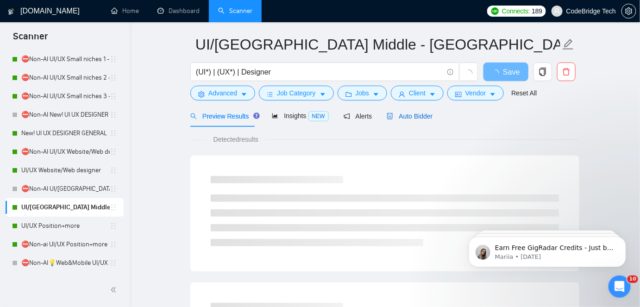
click at [410, 118] on span "Auto Bidder" at bounding box center [409, 115] width 46 height 7
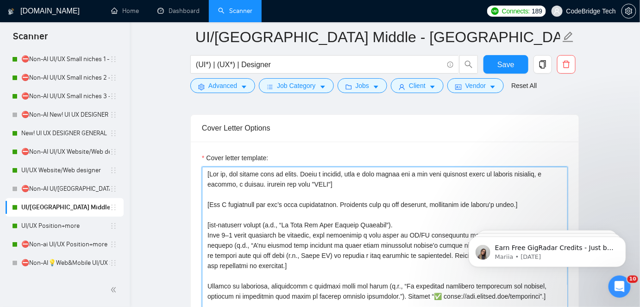
click at [543, 171] on textarea "Cover letter template:" at bounding box center [385, 271] width 366 height 208
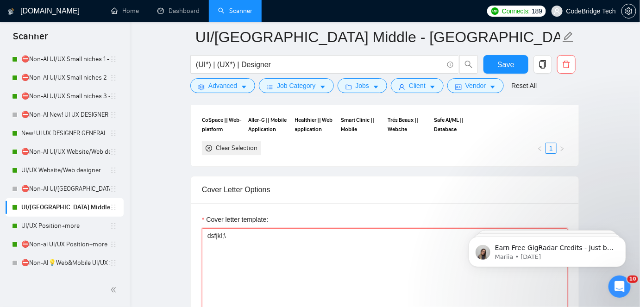
scroll to position [1063, 0]
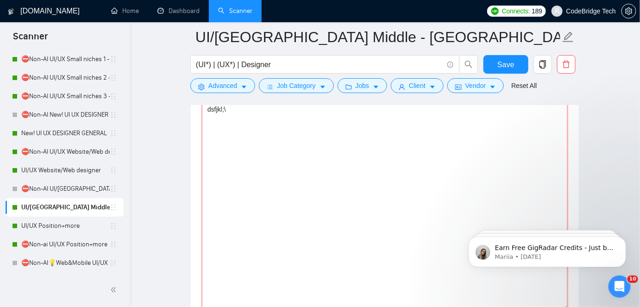
click at [287, 190] on textarea "dsfjkl;\" at bounding box center [385, 206] width 366 height 208
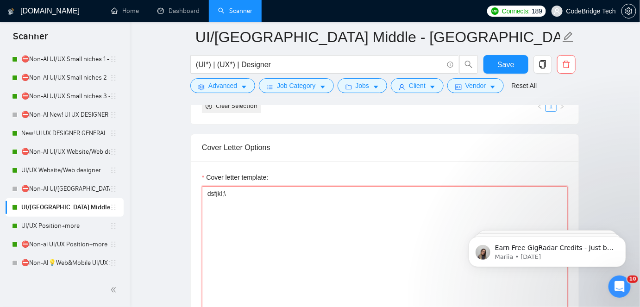
type textarea "dsfjkl;\"
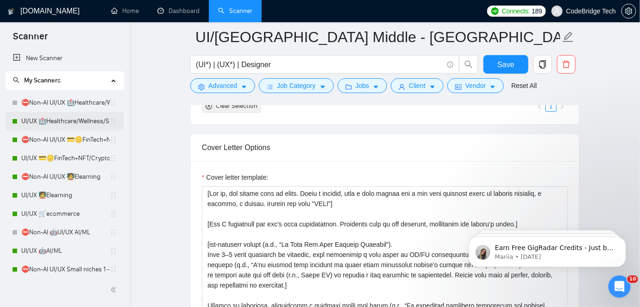
scroll to position [126, 0]
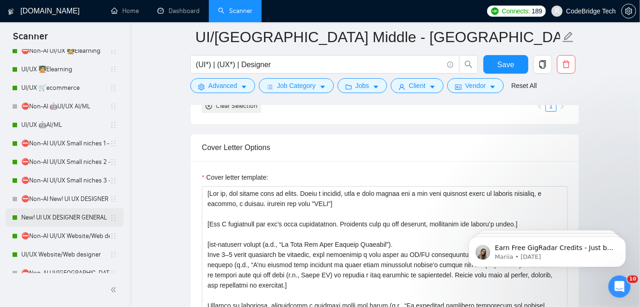
click at [57, 214] on link "New! UI UX DESIGNER GENERAL" at bounding box center [65, 217] width 88 height 19
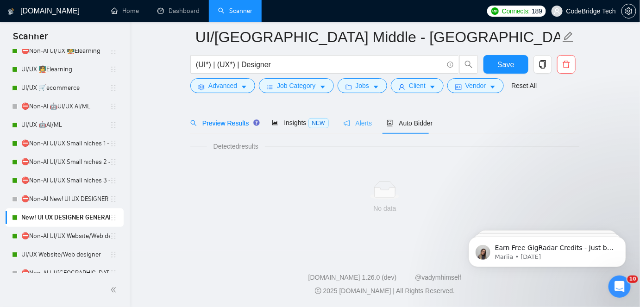
scroll to position [31, 0]
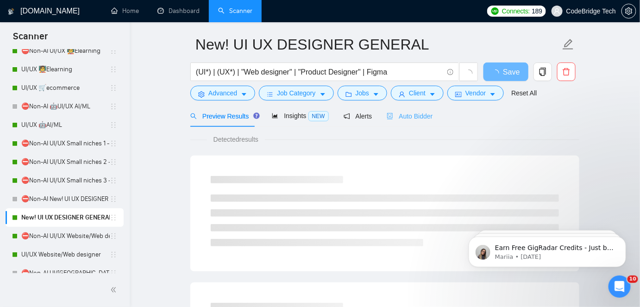
click at [396, 121] on div "Auto Bidder" at bounding box center [409, 116] width 46 height 22
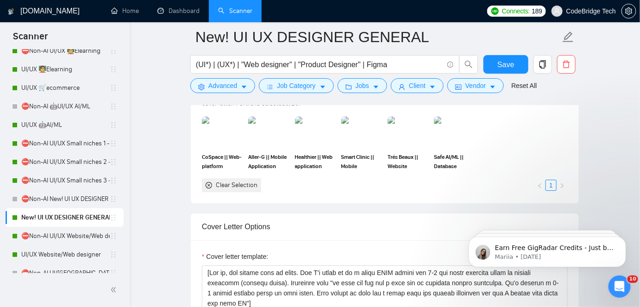
scroll to position [956, 0]
